Goal: Information Seeking & Learning: Learn about a topic

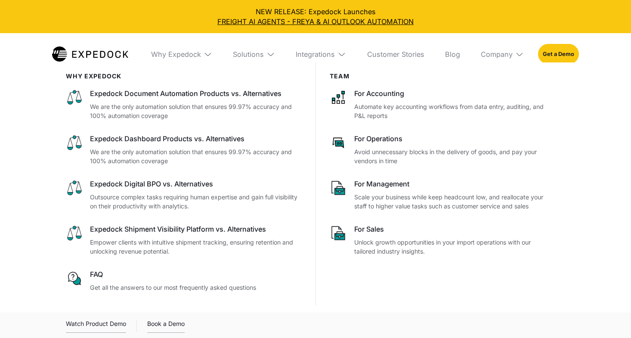
select select
click at [257, 54] on div "Solutions" at bounding box center [248, 54] width 31 height 9
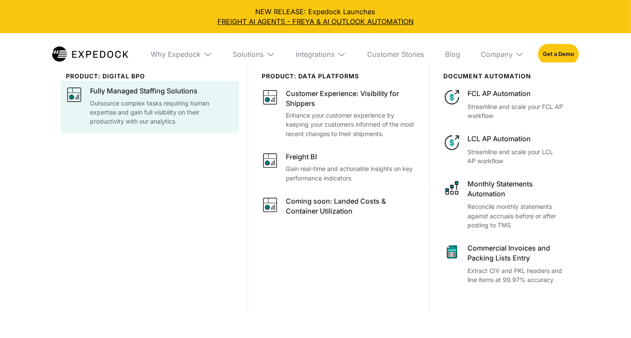
click at [155, 99] on p "Outsource complex tasks requiring human expertise and gain full visibility on t…" at bounding box center [161, 112] width 143 height 27
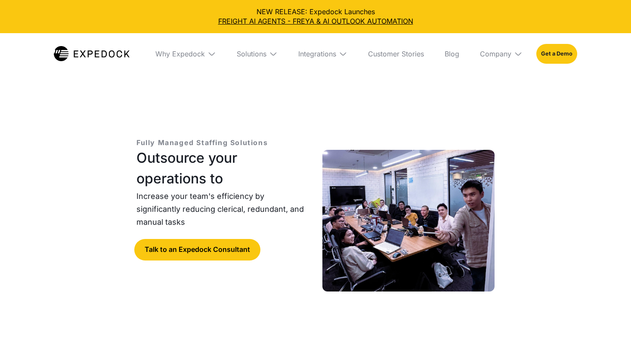
select select
